Goal: Navigation & Orientation: Find specific page/section

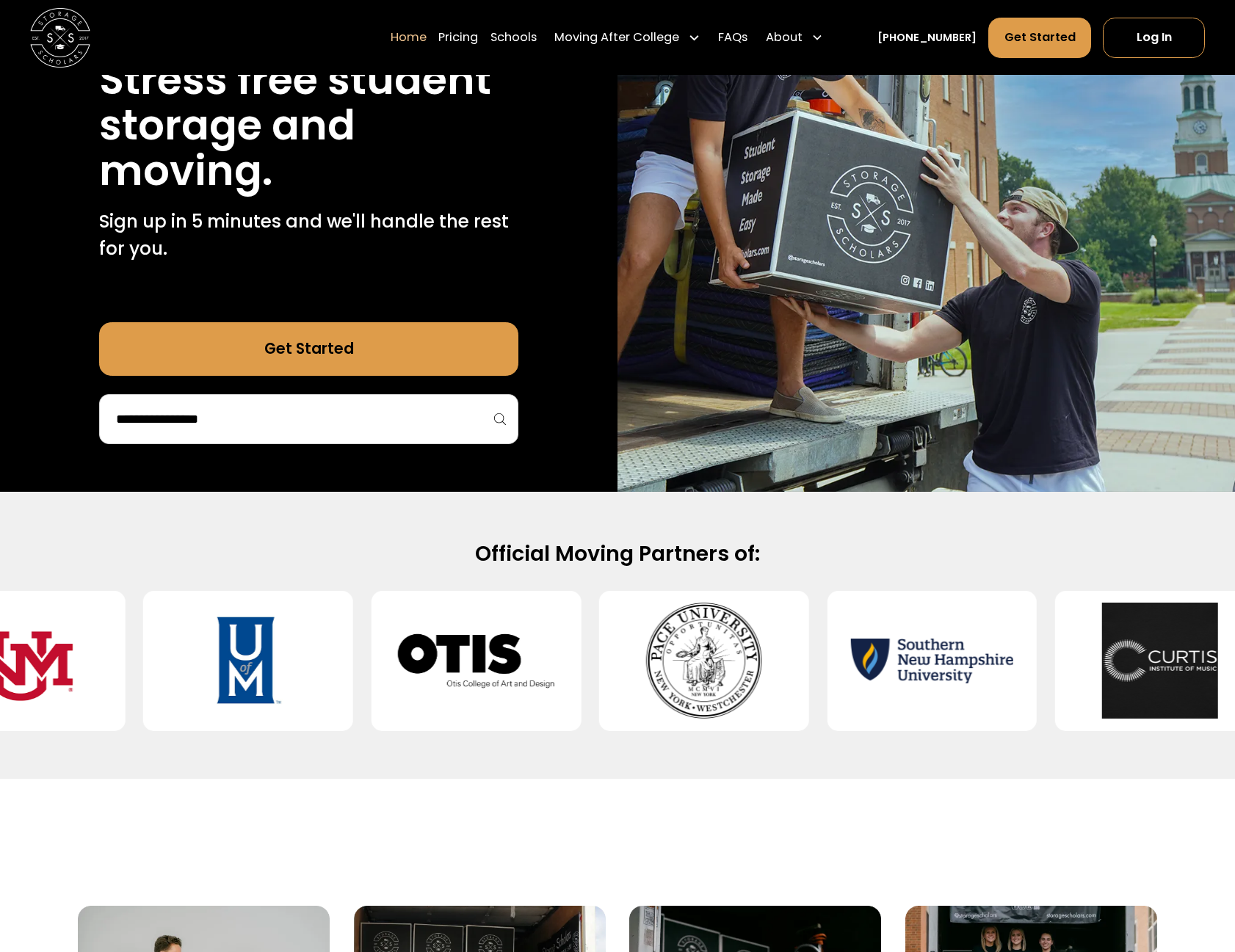
scroll to position [1028, 0]
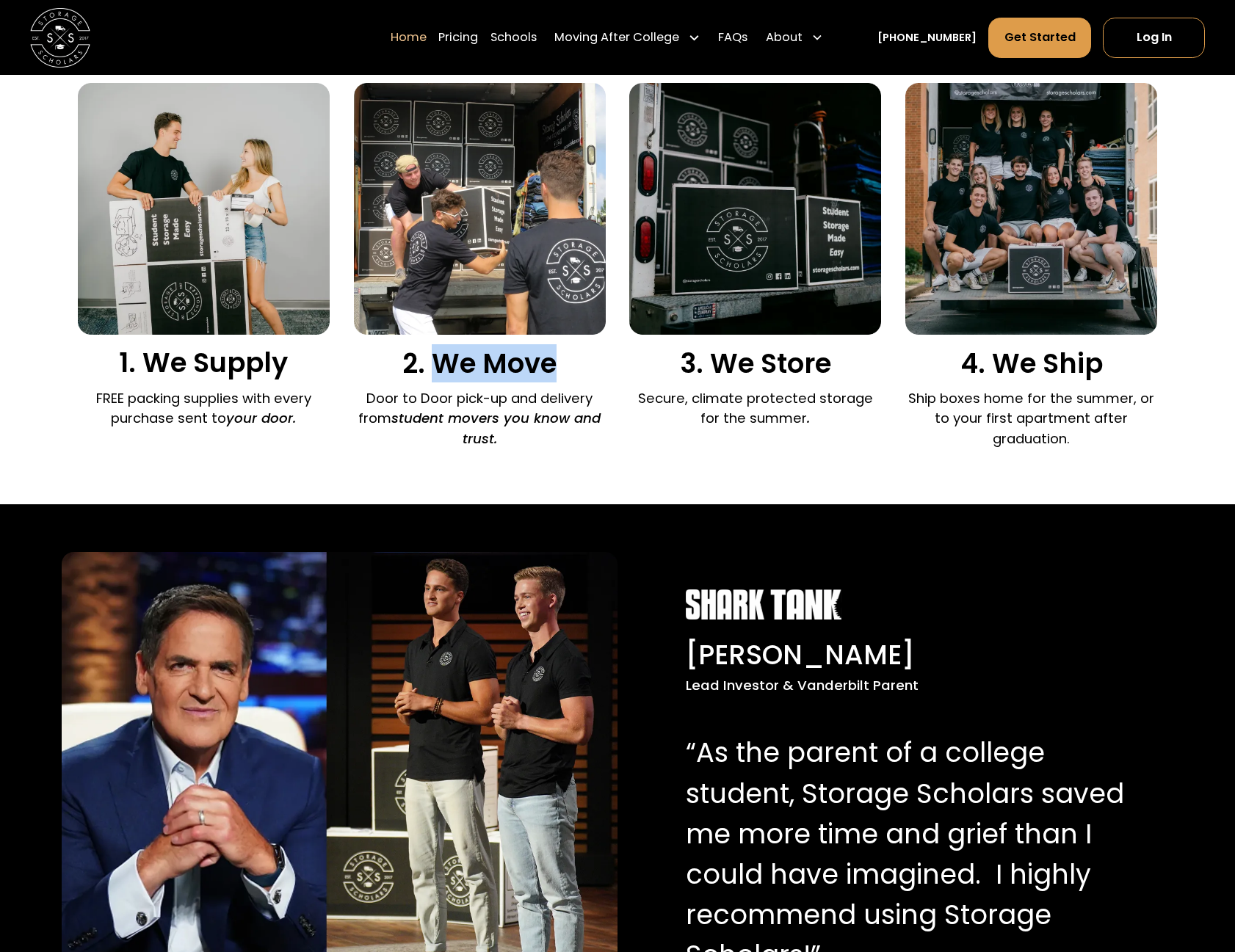
drag, startPoint x: 437, startPoint y: 363, endPoint x: 551, endPoint y: 363, distance: 114.0
click at [551, 363] on h3 "2. We Move" at bounding box center [480, 363] width 252 height 32
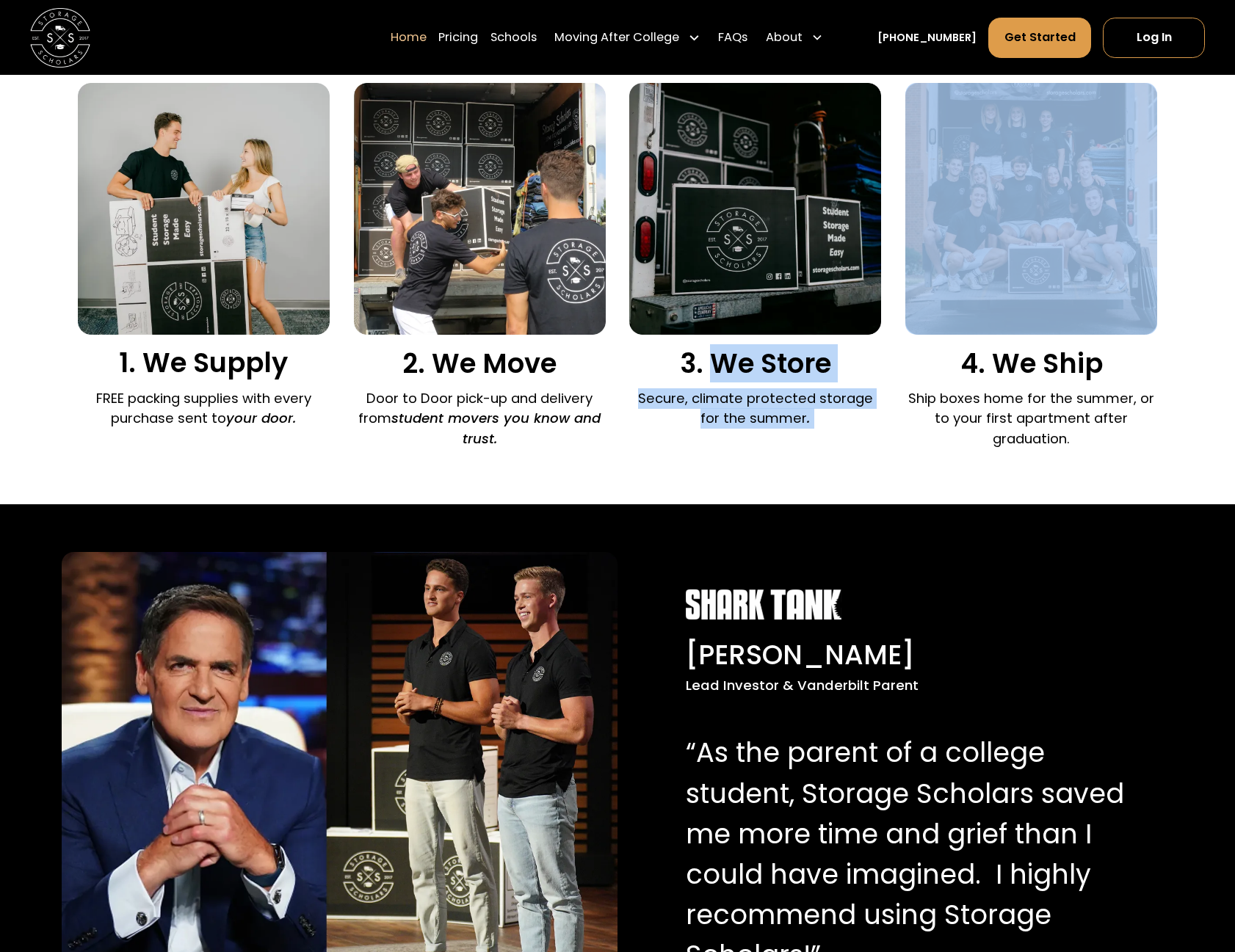
drag, startPoint x: 710, startPoint y: 368, endPoint x: 970, endPoint y: 375, distance: 260.1
click at [926, 376] on div "1. We Supply FREE packing supplies with every purchase sent to your door. 2. We…" at bounding box center [618, 269] width 1080 height 373
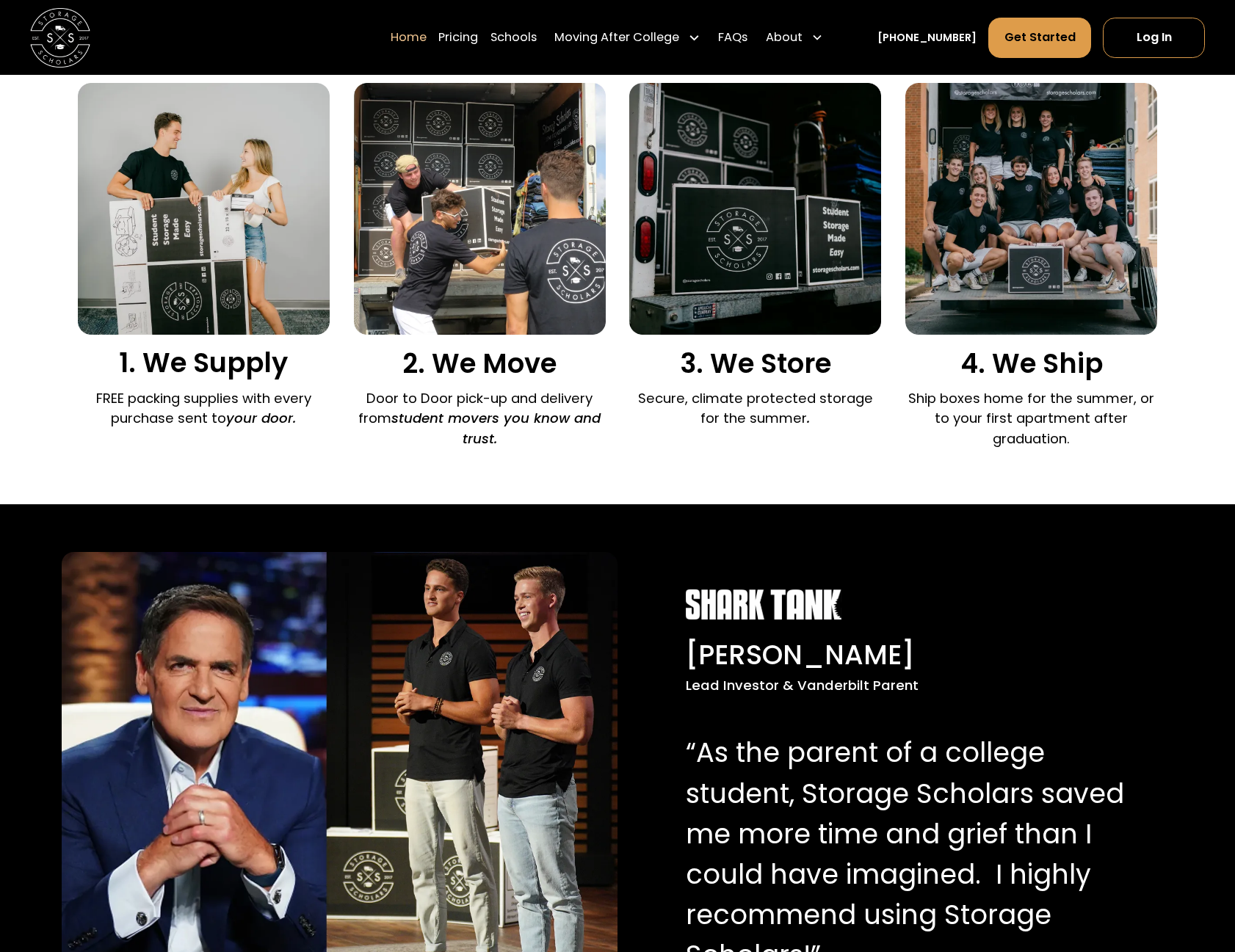
click at [1033, 407] on p "Ship boxes home for the summer, or to your first apartment after graduation." at bounding box center [1031, 419] width 252 height 61
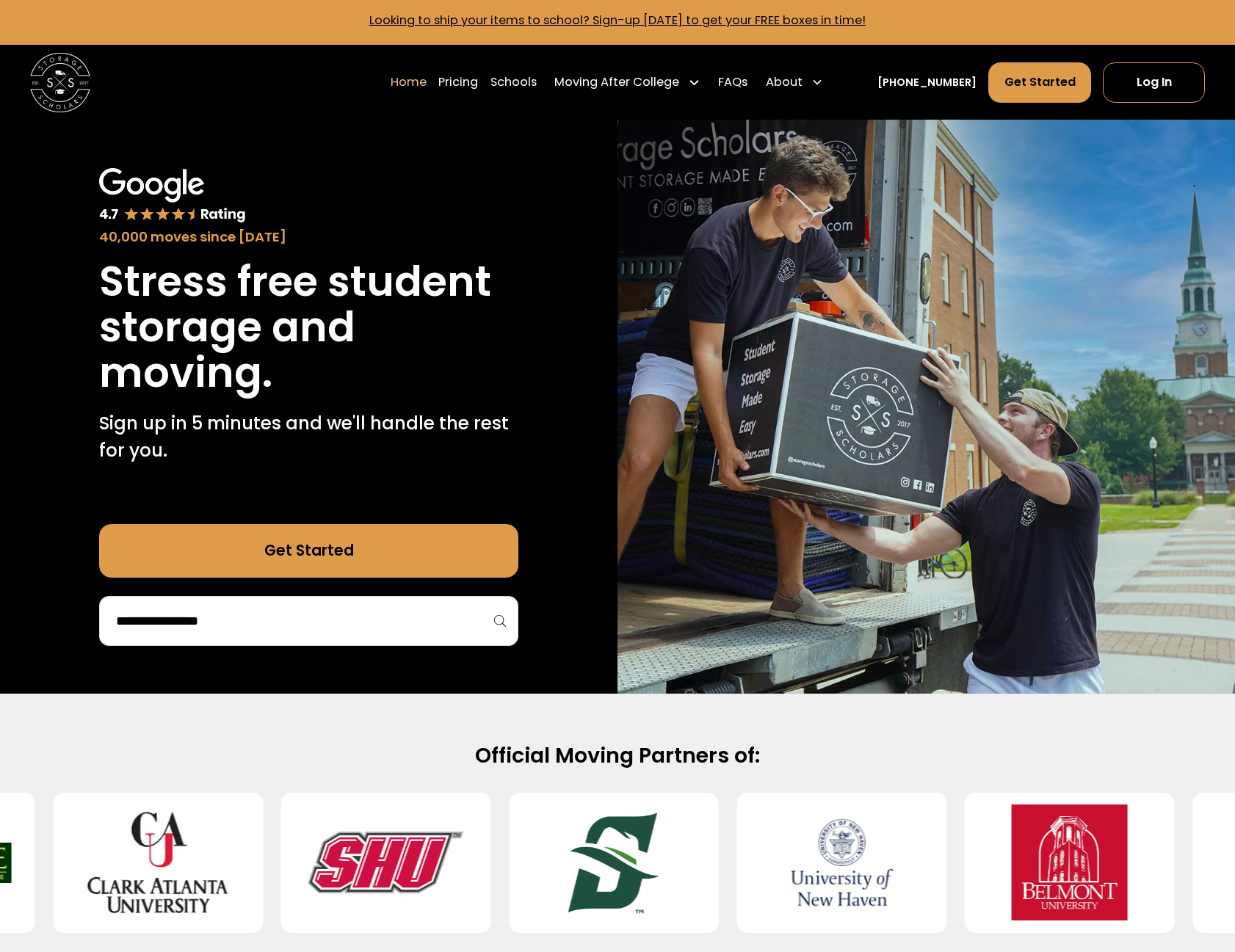
scroll to position [0, 0]
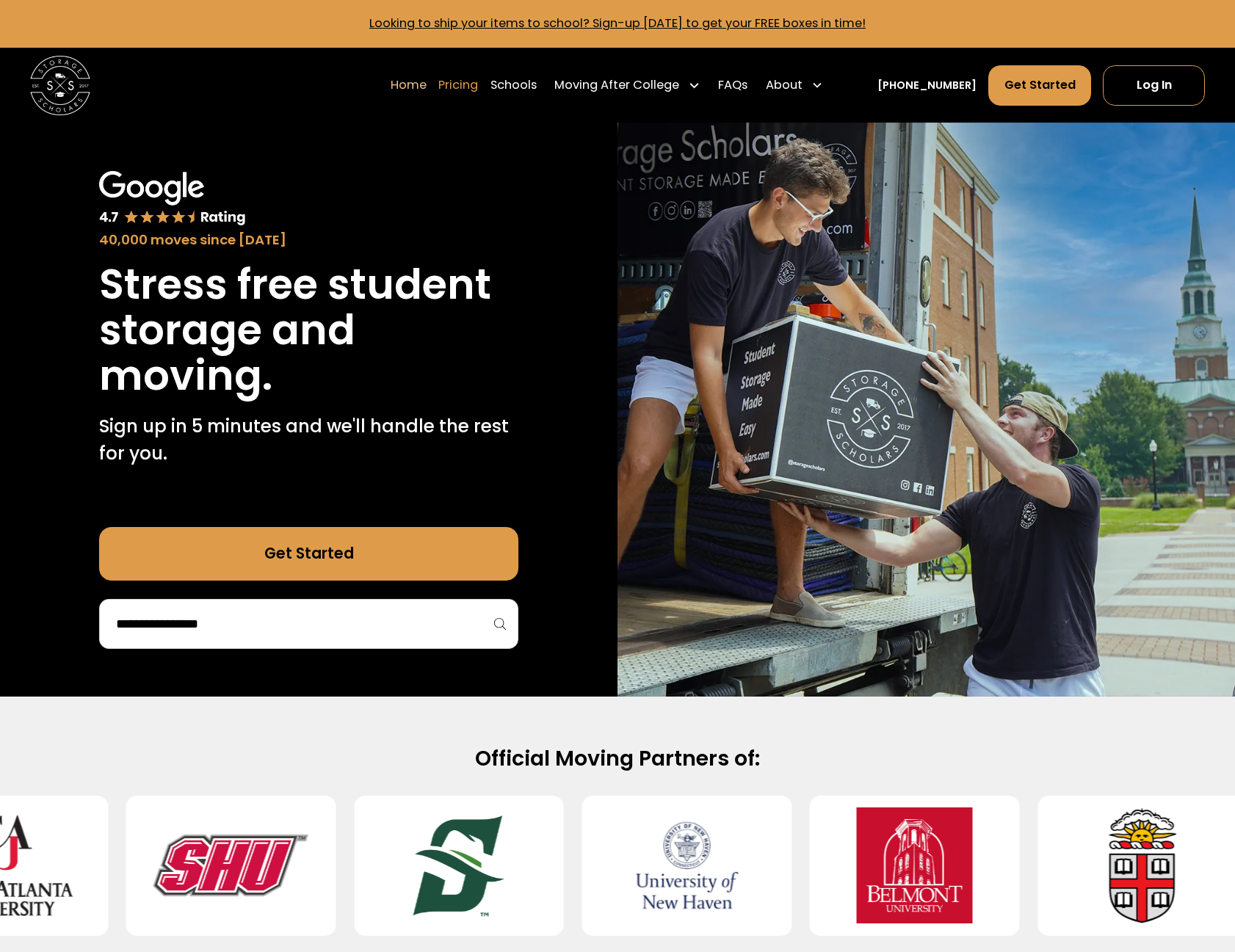
click at [477, 79] on link "Pricing" at bounding box center [458, 86] width 40 height 42
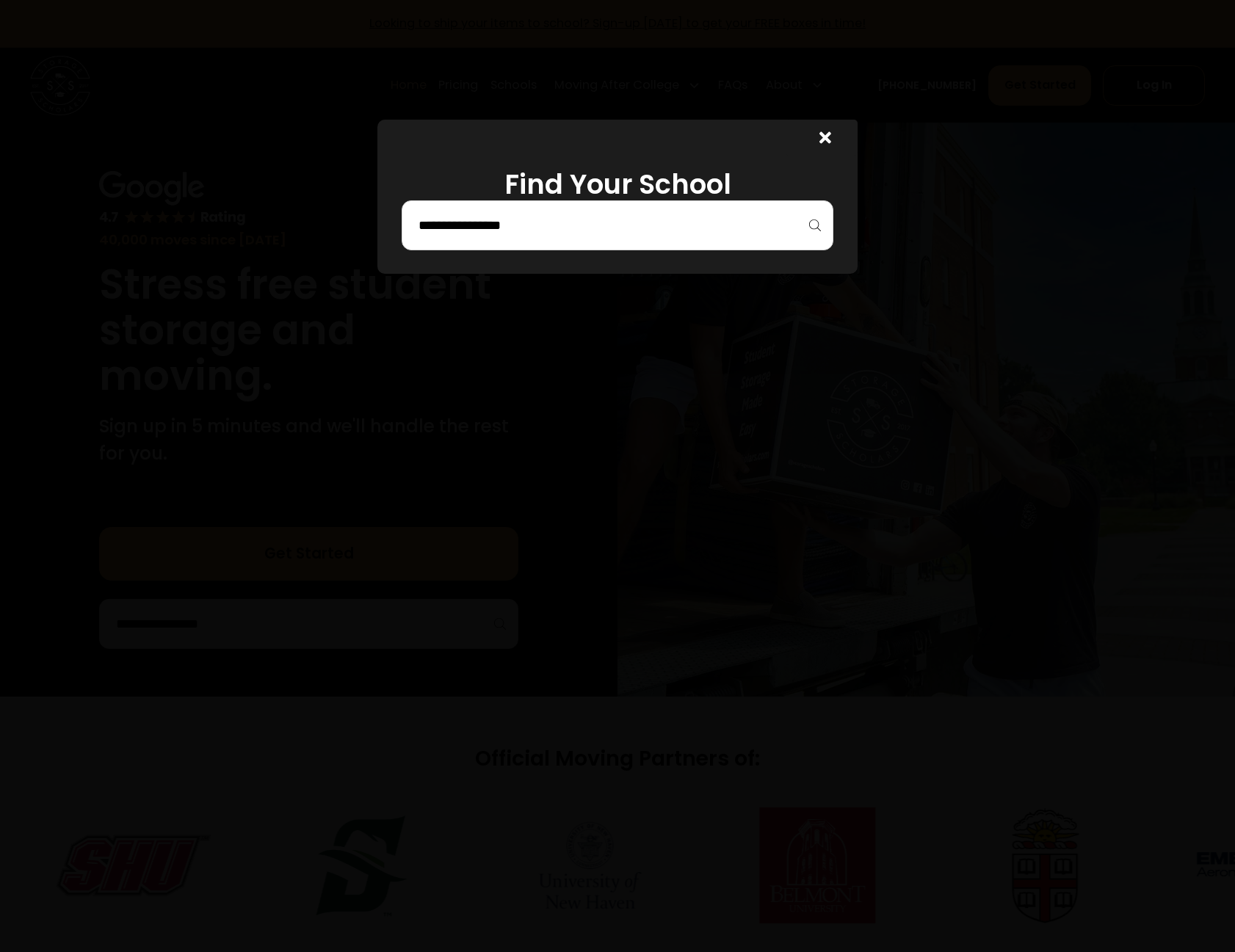
click at [819, 130] on div at bounding box center [822, 137] width 72 height 36
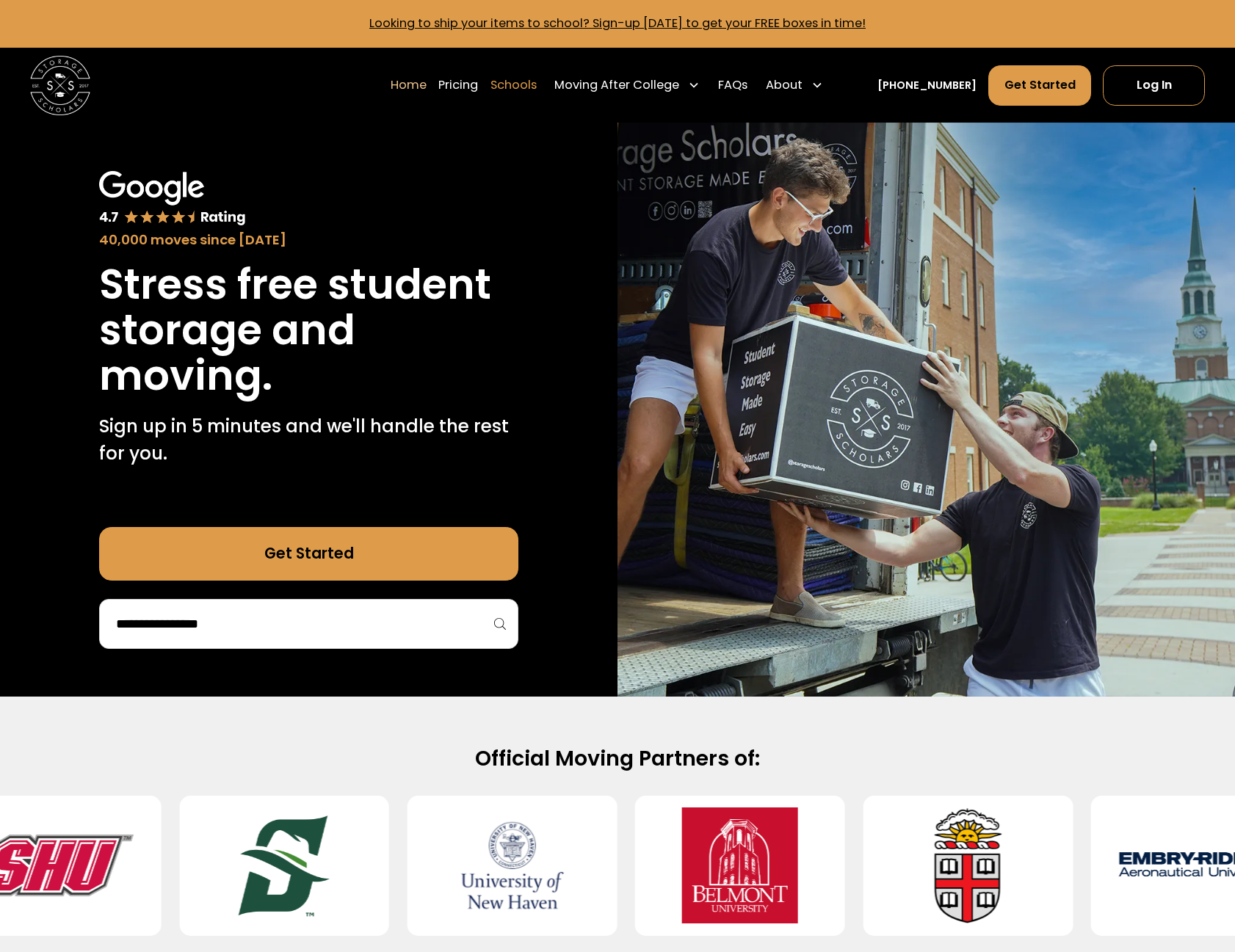
click at [537, 87] on link "Schools" at bounding box center [513, 86] width 46 height 42
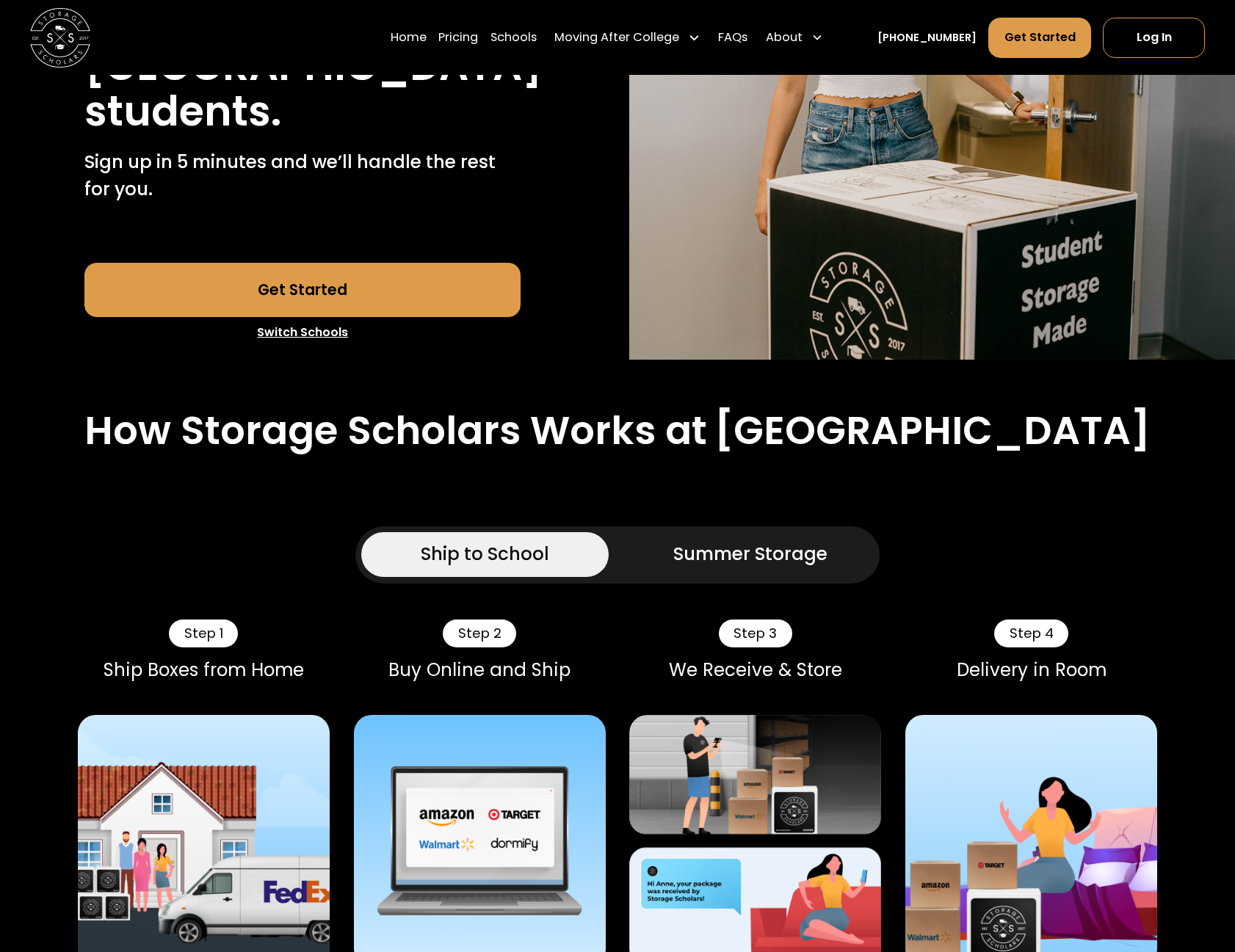
scroll to position [171, 0]
